Goal: Information Seeking & Learning: Learn about a topic

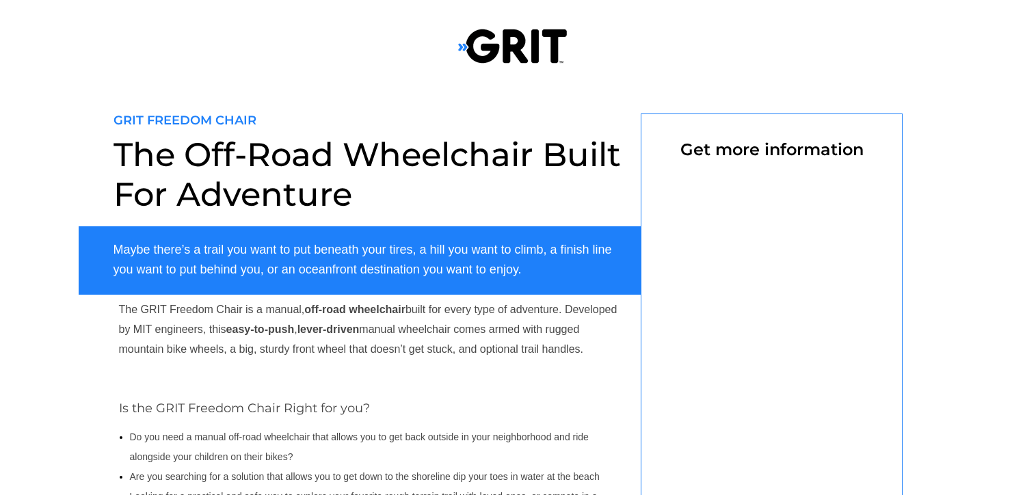
scroll to position [547, 0]
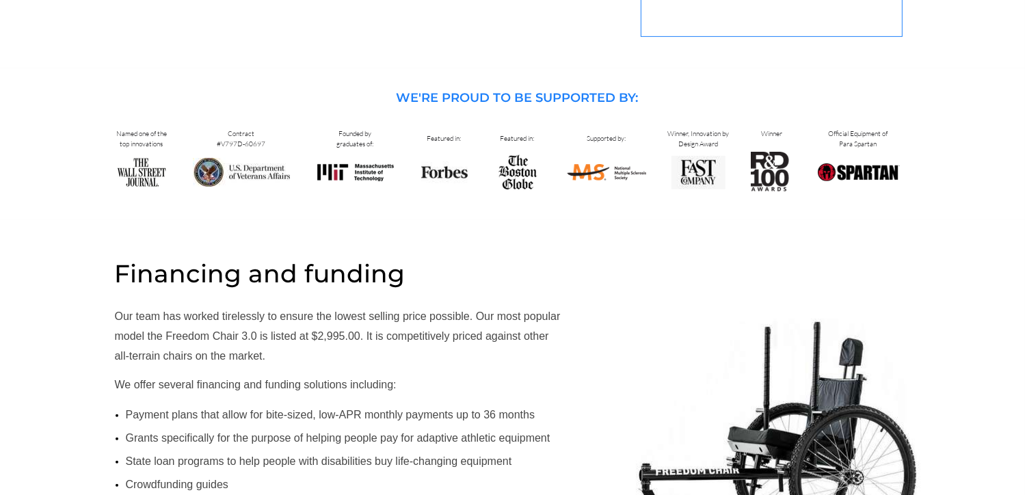
select select "US"
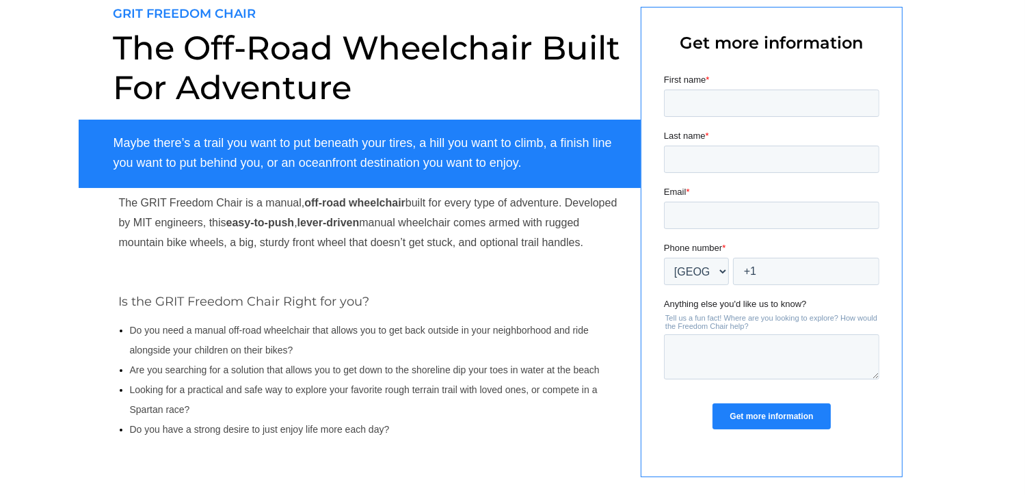
scroll to position [205, 0]
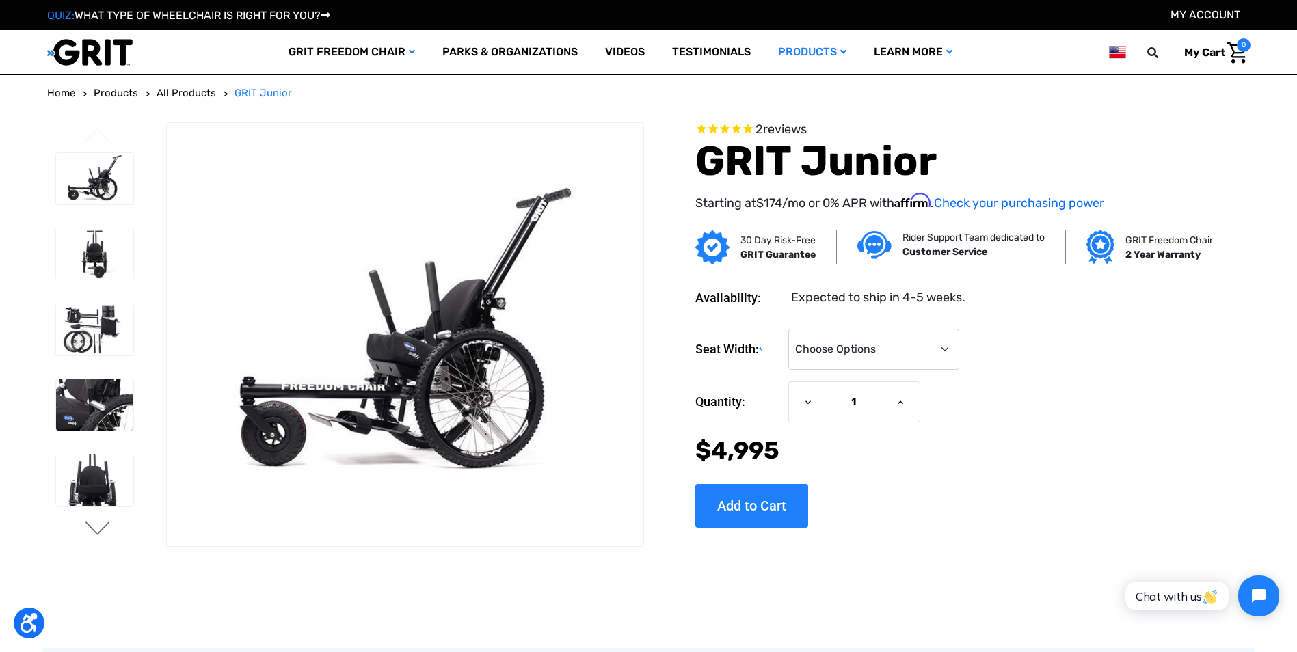
click at [98, 494] on button "Next" at bounding box center [97, 530] width 29 height 16
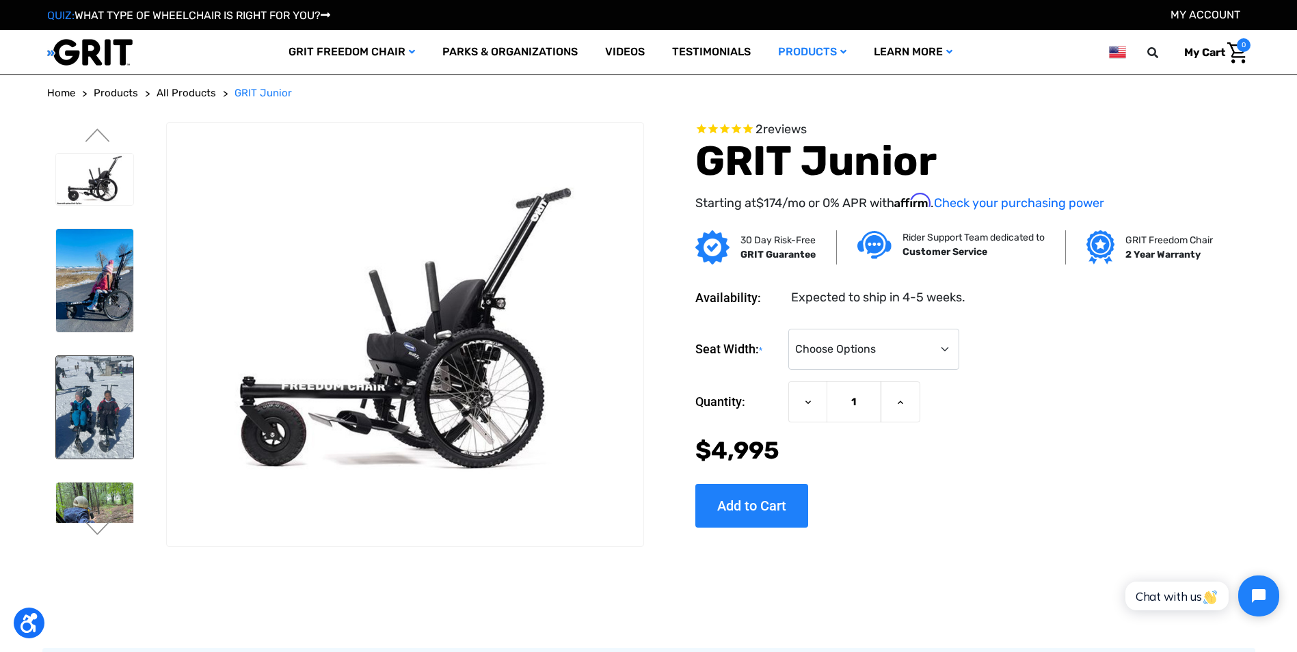
click at [89, 395] on img at bounding box center [94, 407] width 77 height 103
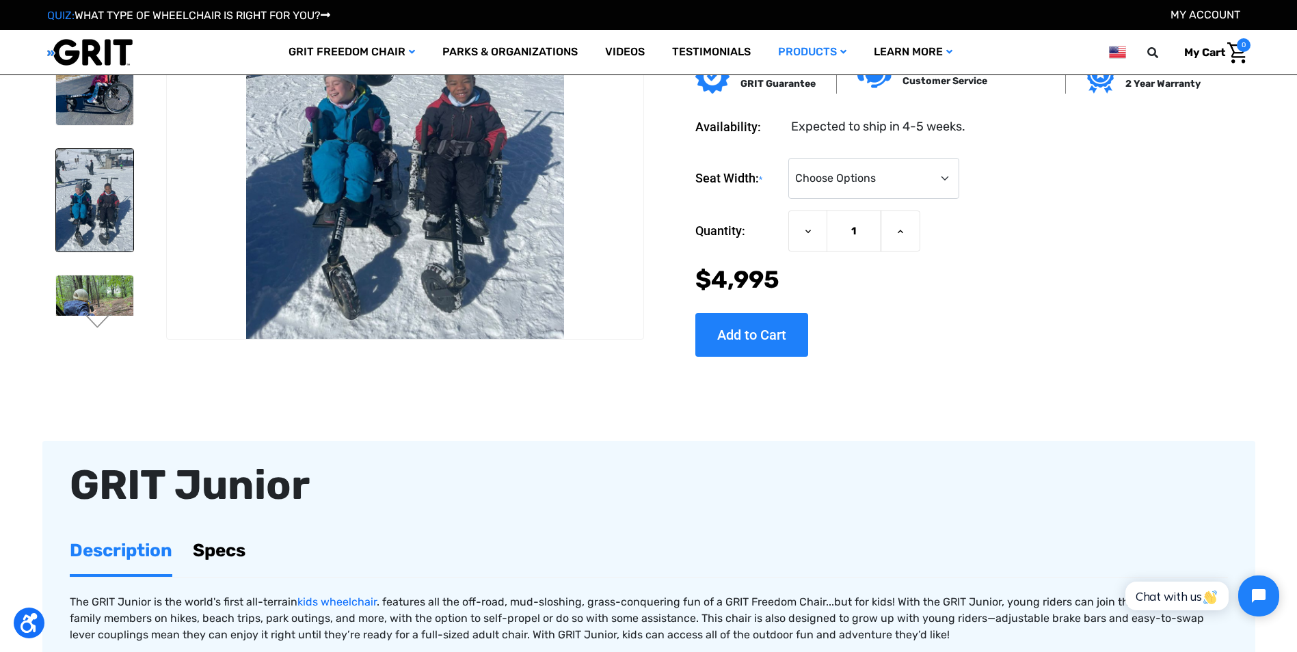
scroll to position [137, 0]
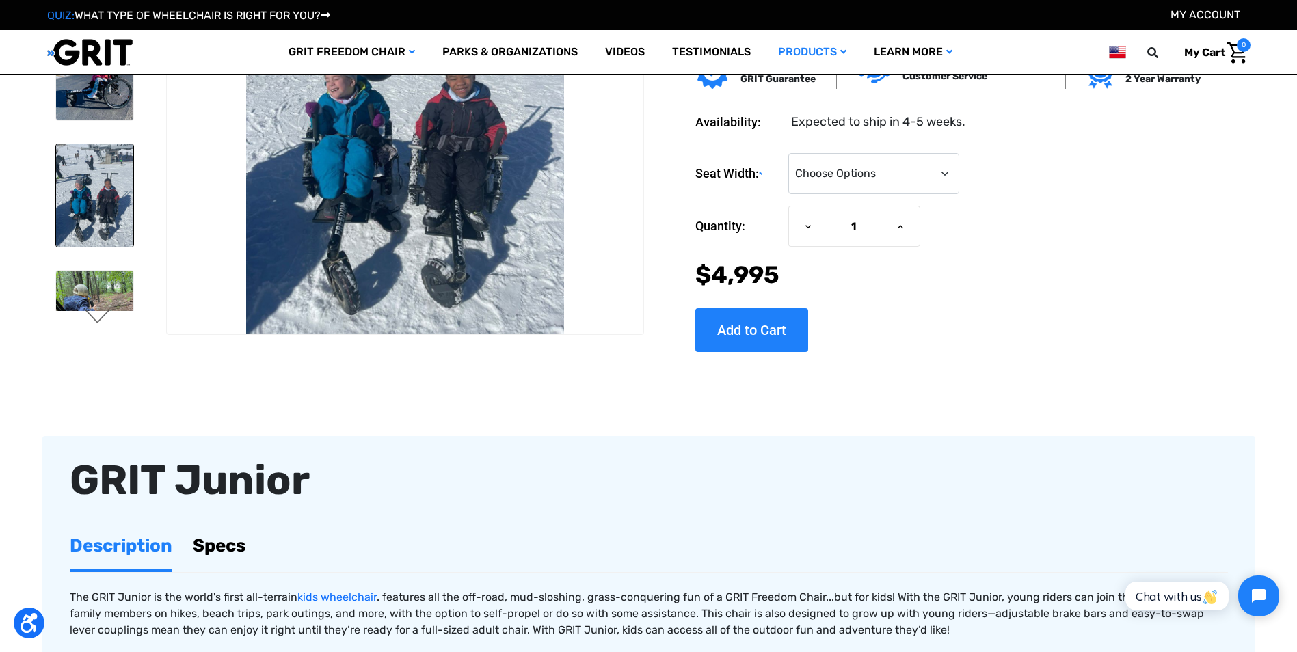
click at [108, 321] on button "Next" at bounding box center [97, 318] width 29 height 16
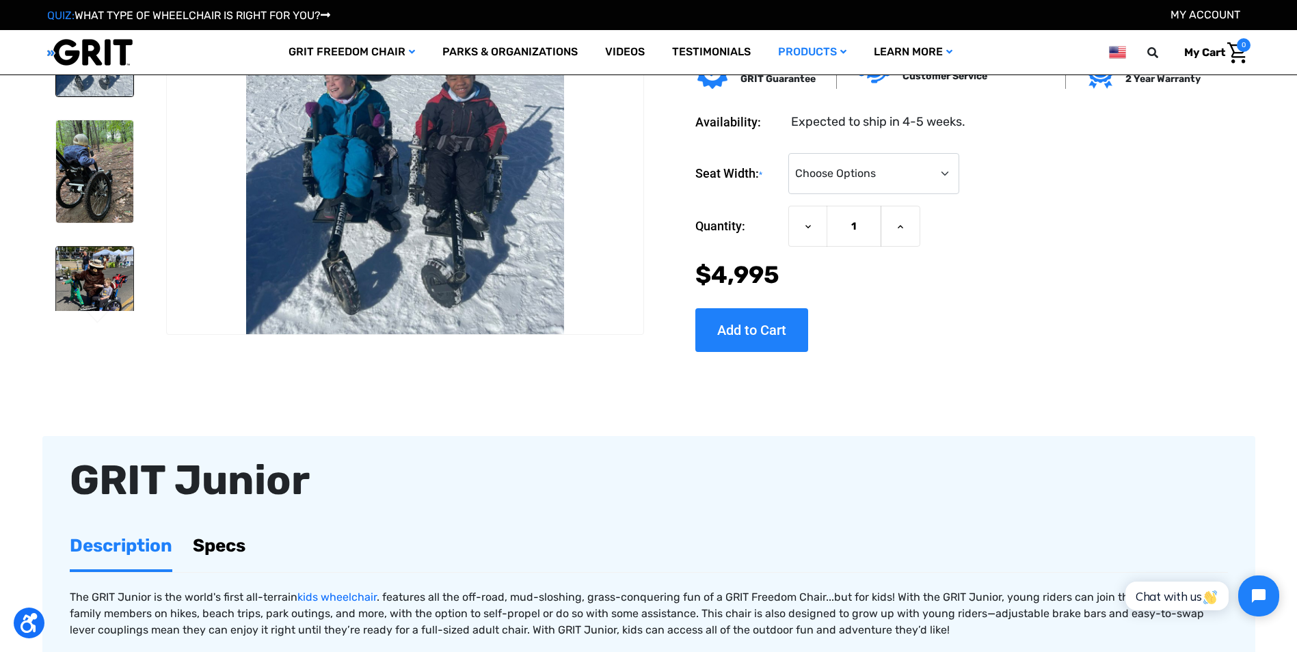
scroll to position [130, 0]
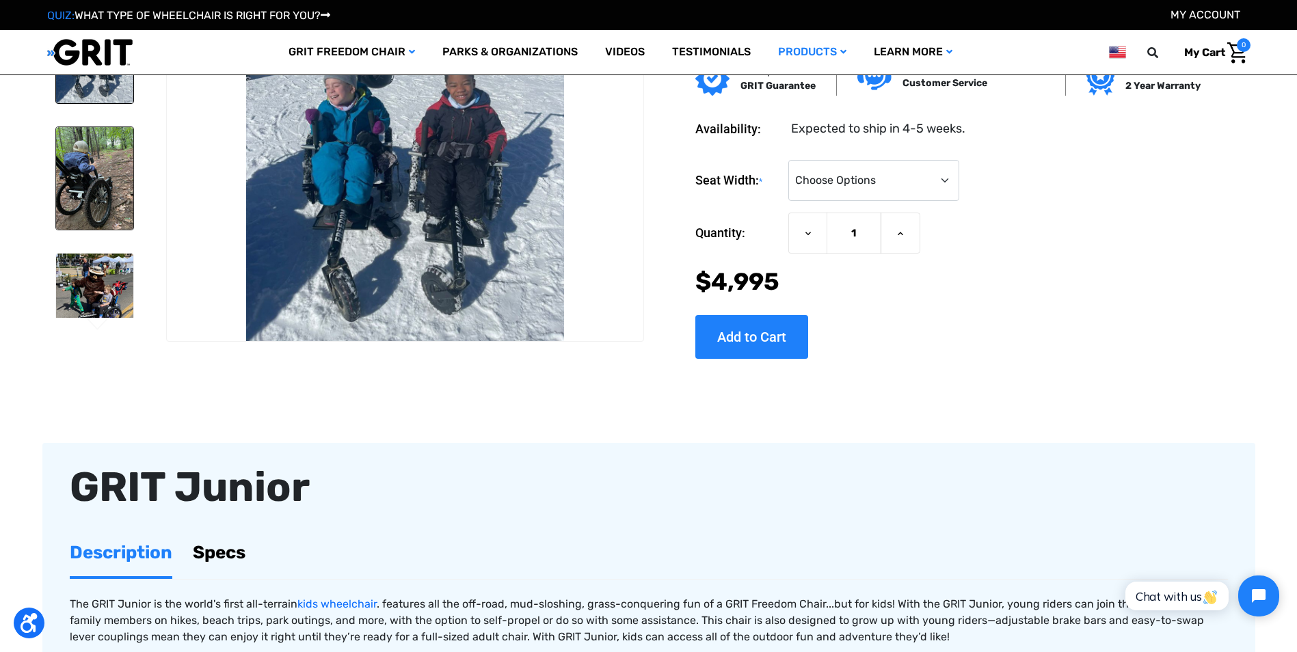
click at [90, 188] on img at bounding box center [94, 178] width 77 height 103
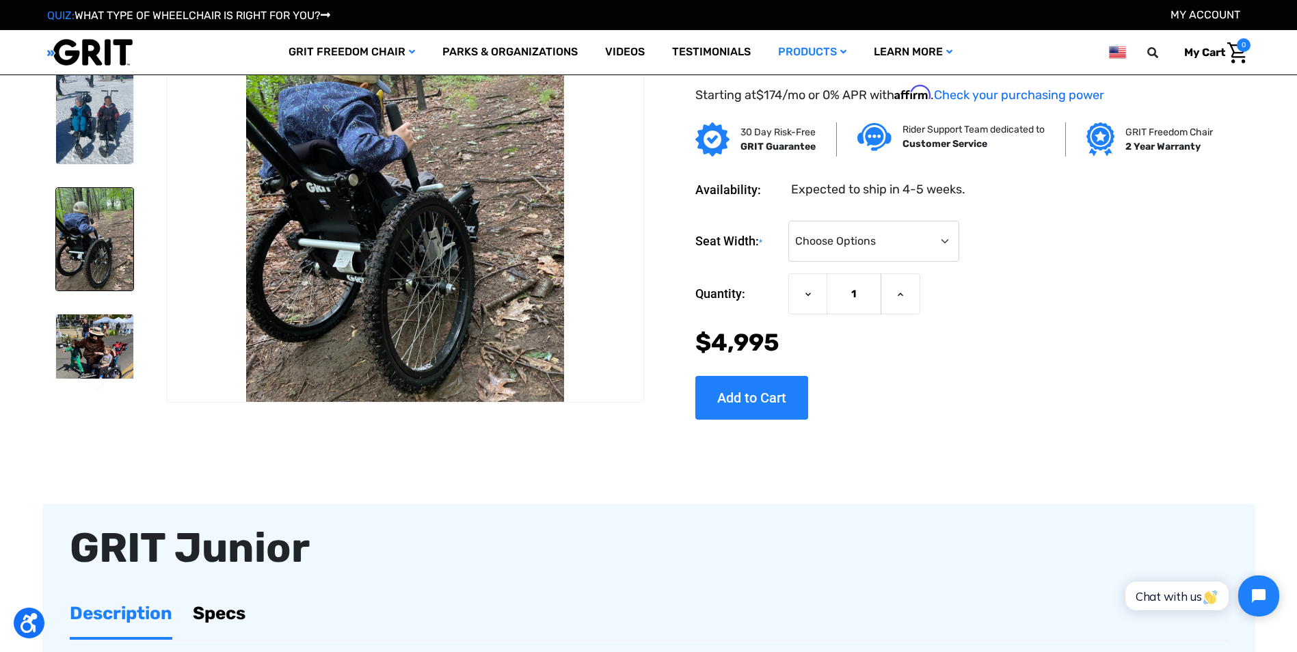
scroll to position [0, 0]
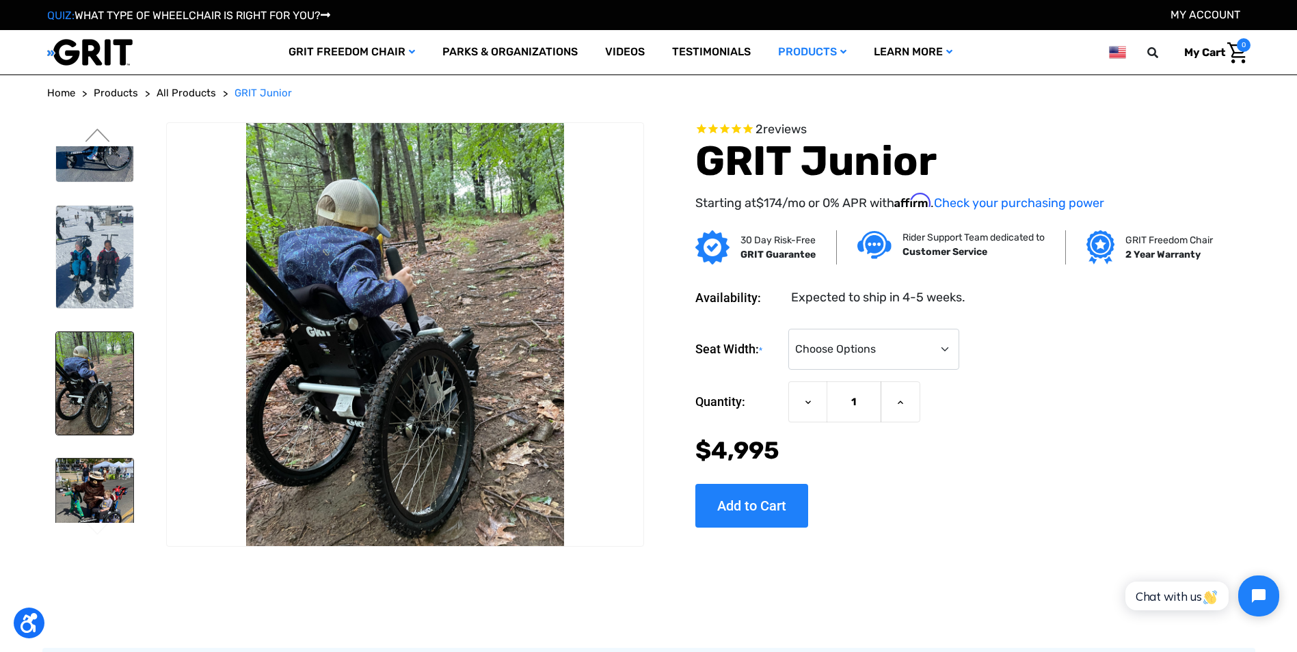
click at [85, 494] on img at bounding box center [94, 497] width 77 height 77
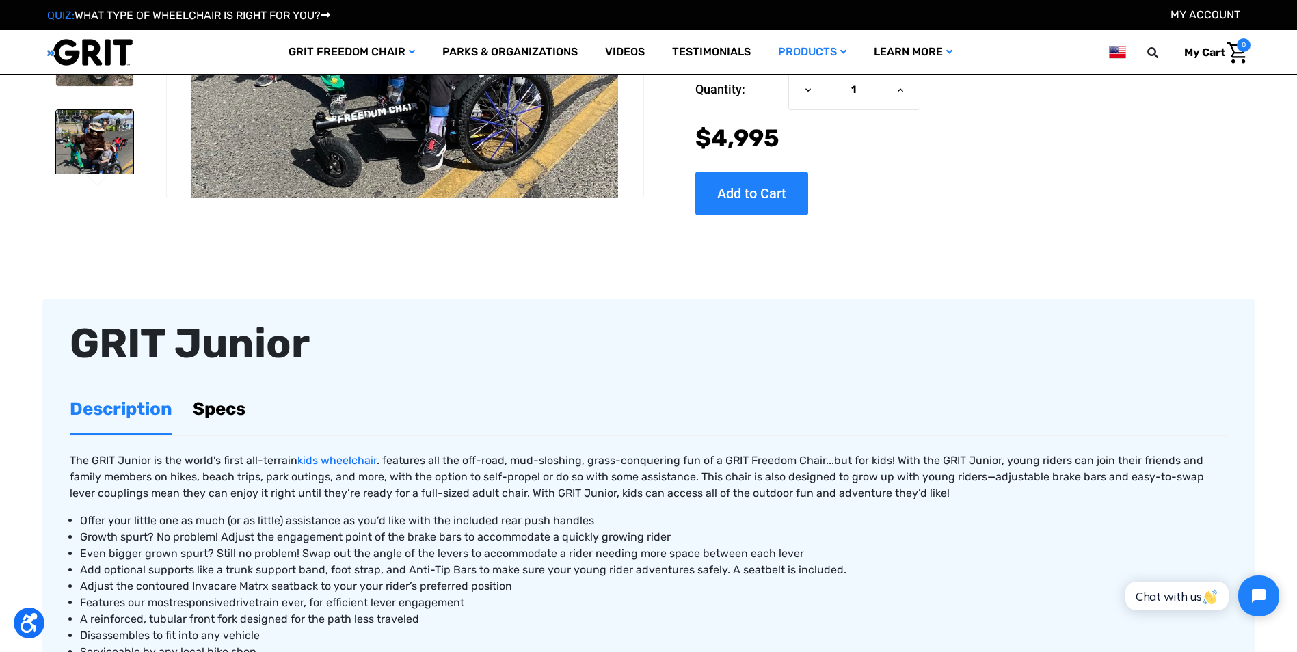
scroll to position [342, 0]
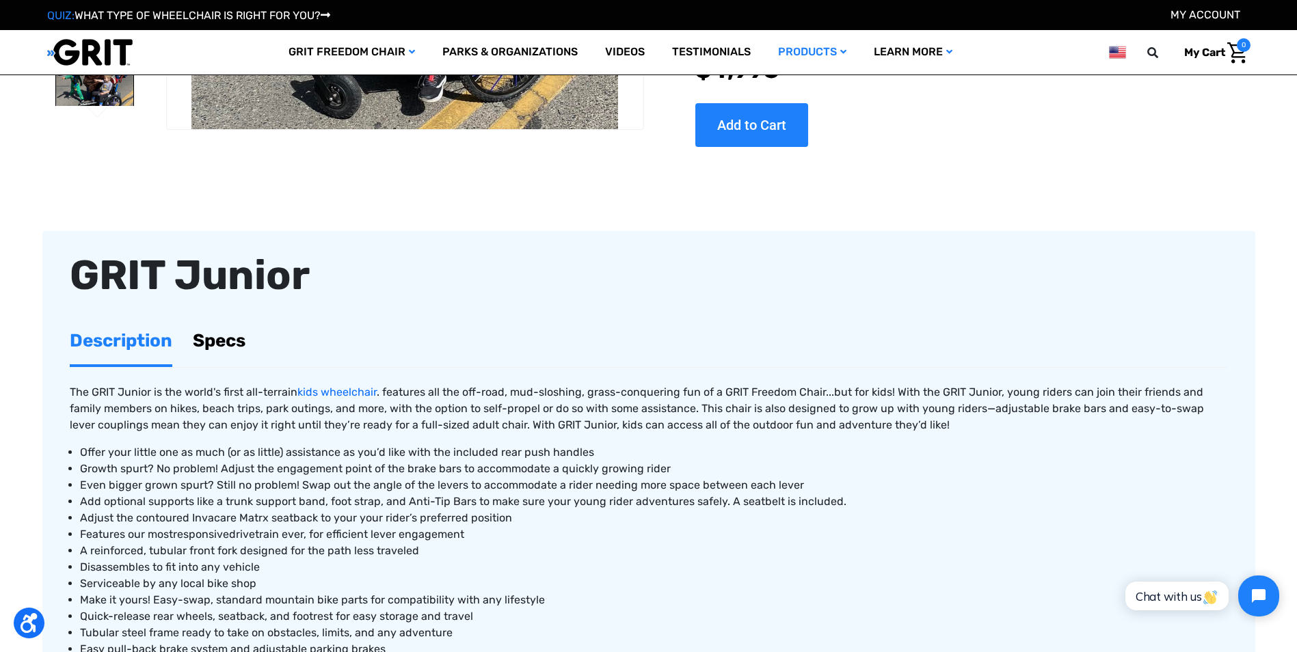
click at [202, 334] on link "Specs" at bounding box center [219, 340] width 53 height 47
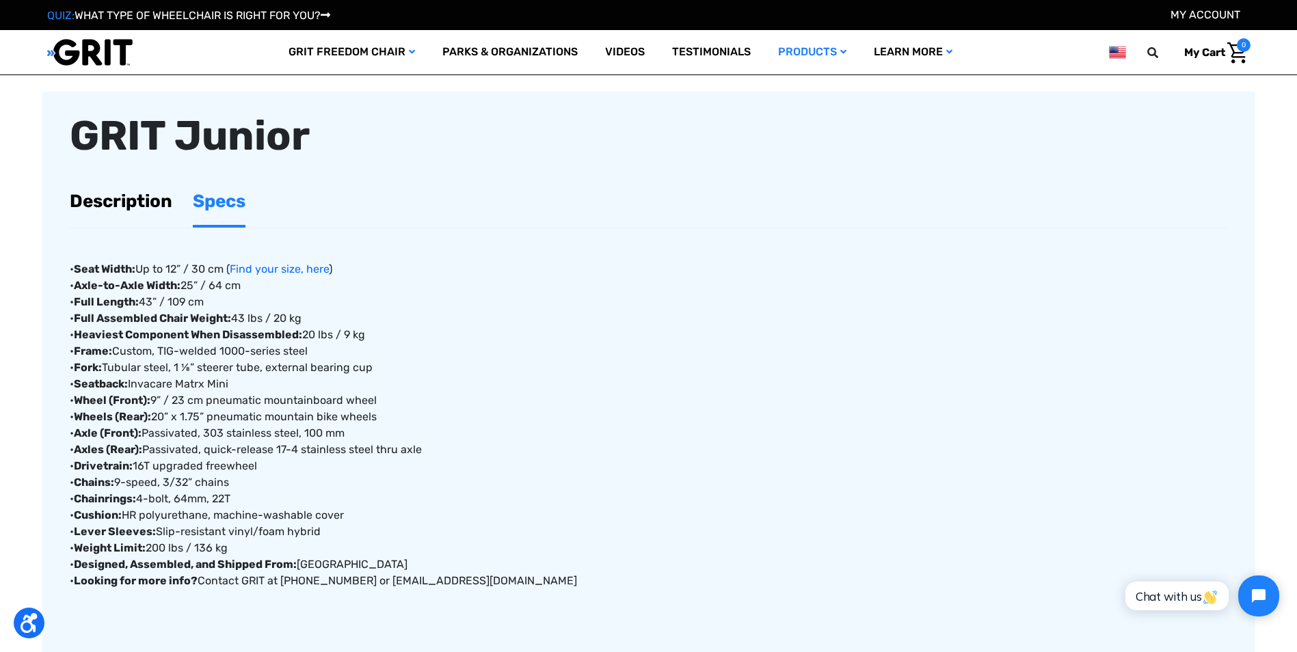
scroll to position [547, 0]
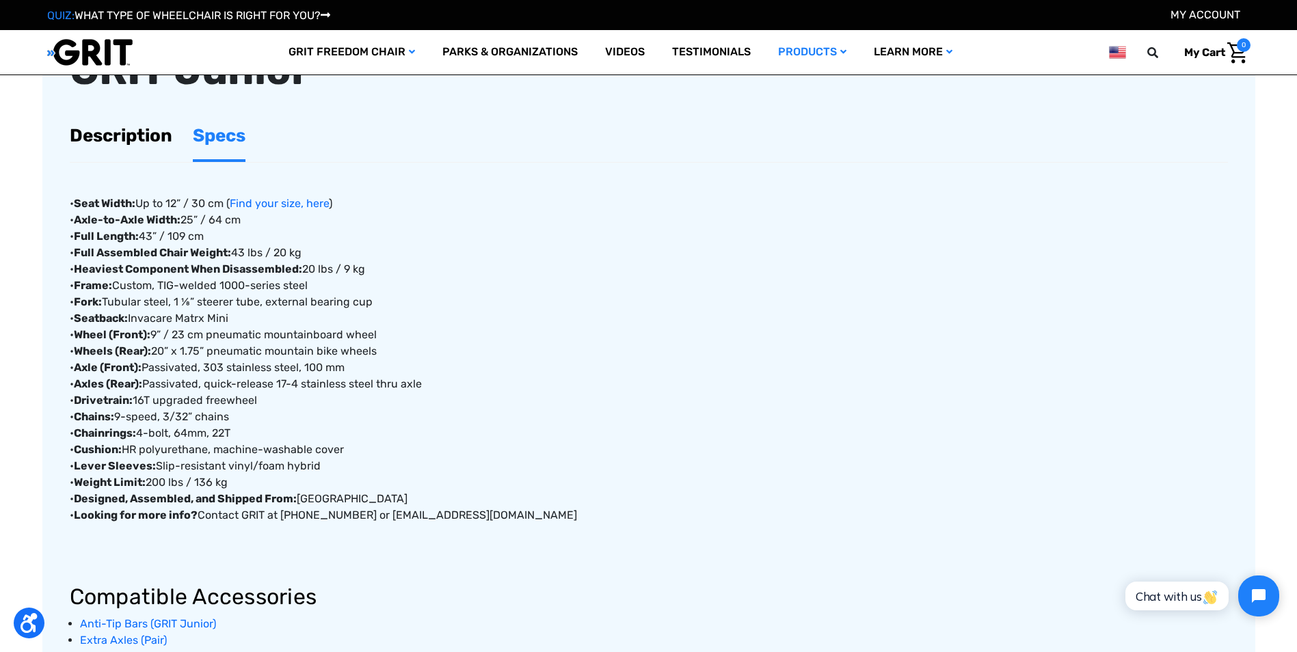
click at [136, 135] on link "Description" at bounding box center [121, 135] width 103 height 47
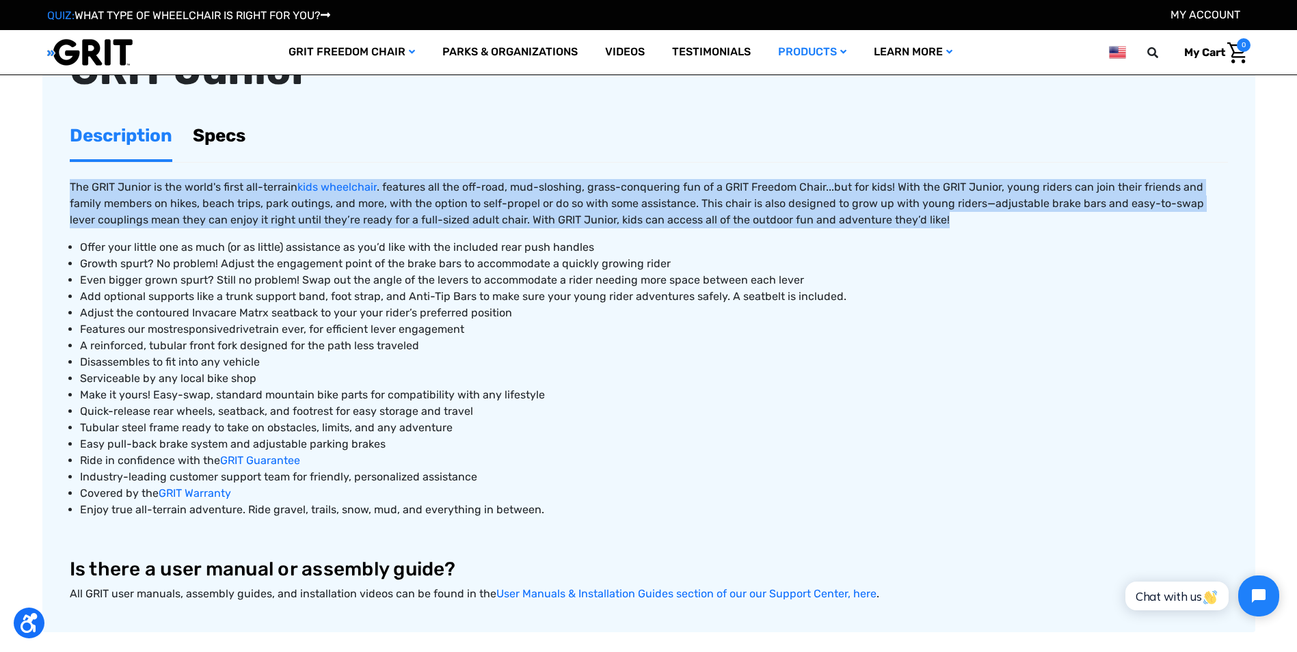
drag, startPoint x: 915, startPoint y: 220, endPoint x: 59, endPoint y: 183, distance: 857.4
click at [59, 183] on article "GRIT Junior Description Specs The GRIT Junior is the world's first all-terrain …" at bounding box center [648, 329] width 1213 height 606
copy span "The GRIT Junior is the world's first all-terrain kids wheelchair . features all…"
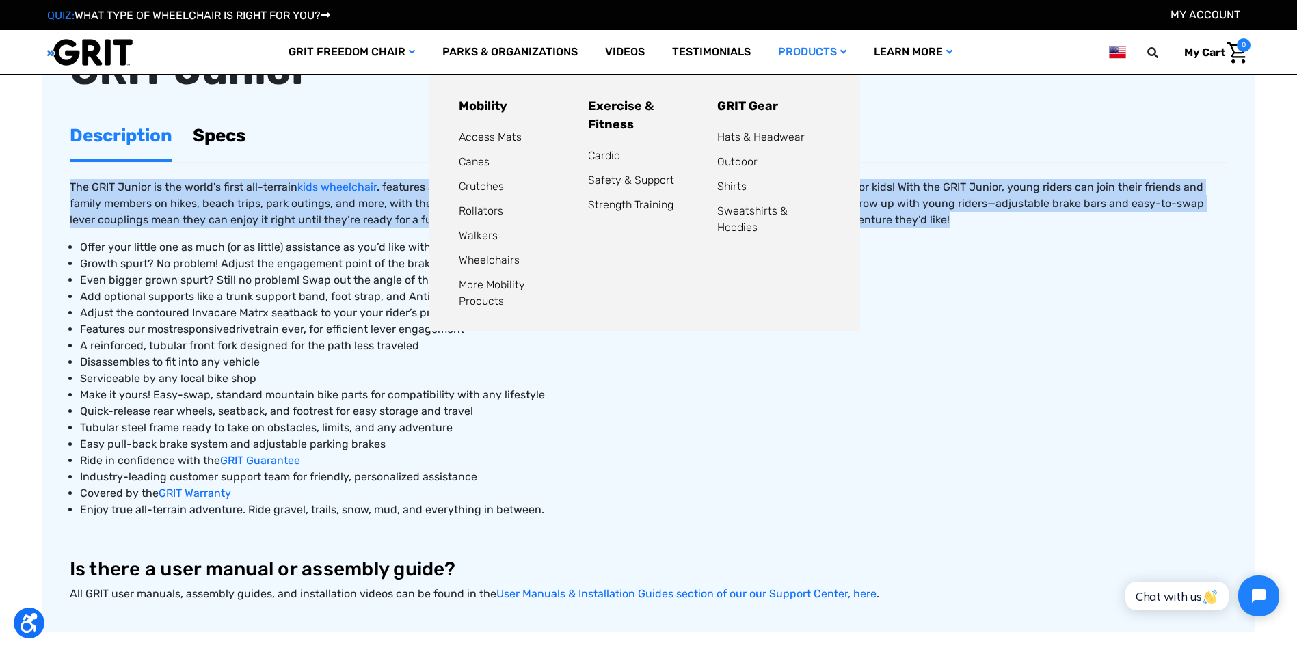
click at [829, 51] on link "Products" at bounding box center [812, 52] width 96 height 44
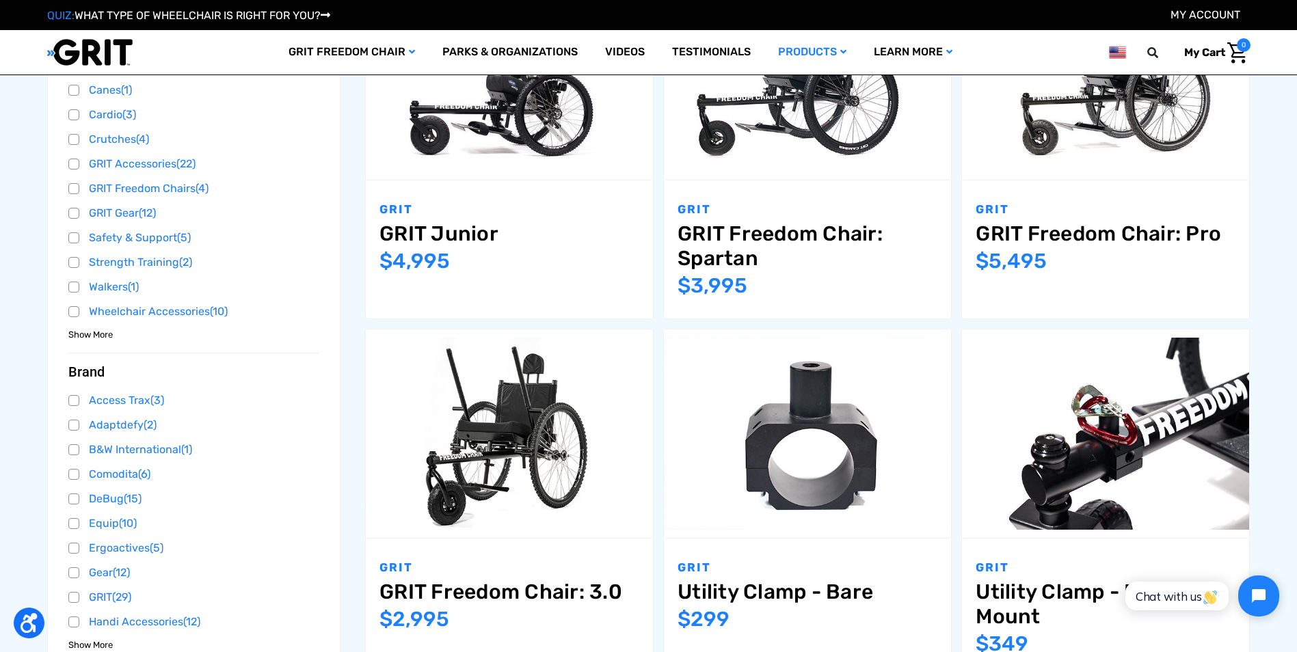
scroll to position [205, 0]
